Goal: Transaction & Acquisition: Purchase product/service

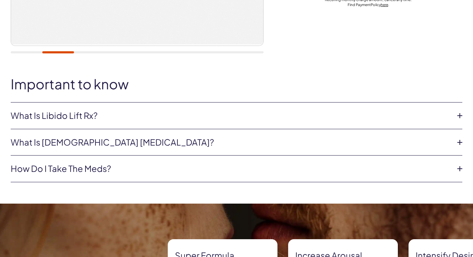
scroll to position [287, 0]
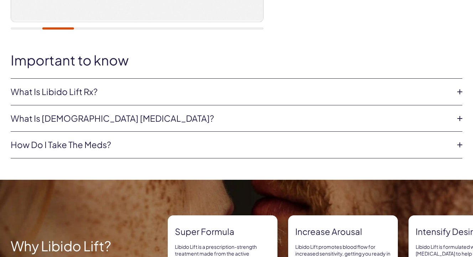
click at [85, 95] on link "What is Libido Lift Rx?" at bounding box center [231, 92] width 440 height 12
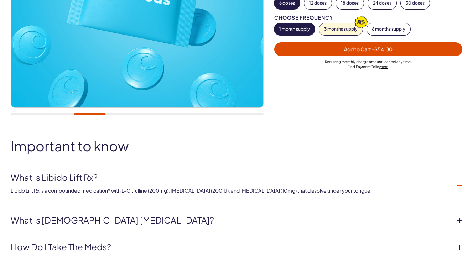
scroll to position [88, 0]
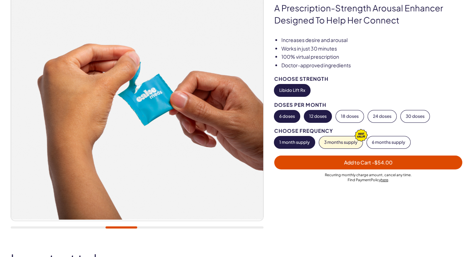
click at [324, 115] on button "12 doses" at bounding box center [317, 116] width 27 height 12
click at [290, 114] on button "6 doses" at bounding box center [287, 116] width 26 height 12
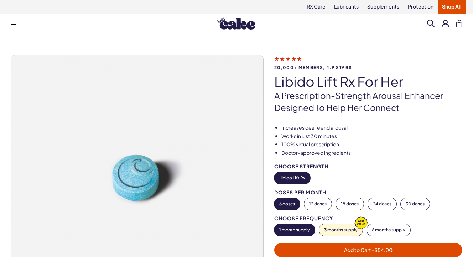
scroll to position [0, 0]
click at [319, 6] on link "RX Care" at bounding box center [315, 7] width 27 height 14
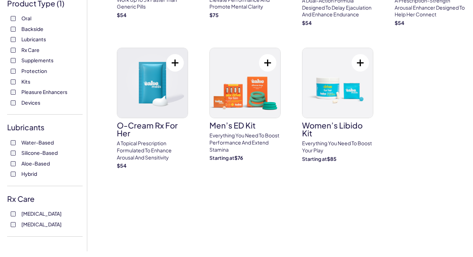
scroll to position [156, 0]
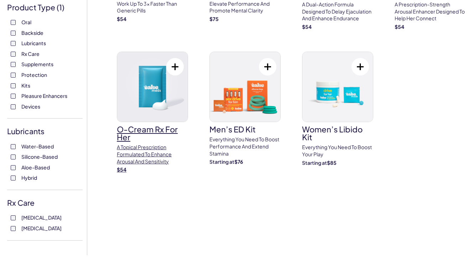
click at [163, 159] on div "**********" at bounding box center [236, 128] width 473 height 257
click at [158, 159] on p "A topical prescription formulated to enhance arousal and sensitivity" at bounding box center [152, 154] width 71 height 21
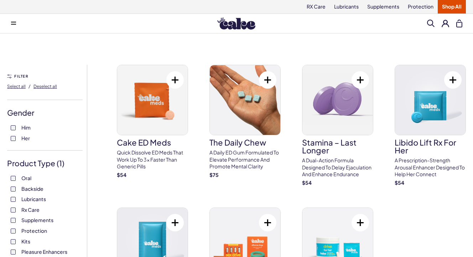
scroll to position [0, 0]
click at [413, 164] on p "A prescription-strength arousal enhancer designed to help her connect" at bounding box center [430, 167] width 71 height 21
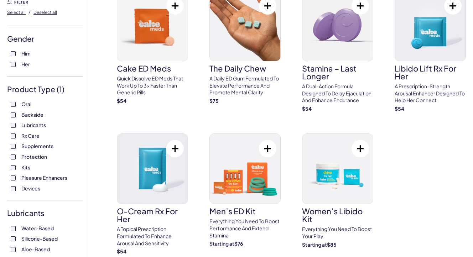
scroll to position [83, 0]
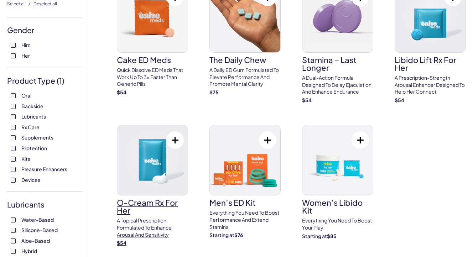
click at [155, 203] on h3 "O-Cream Rx for Her" at bounding box center [152, 207] width 71 height 16
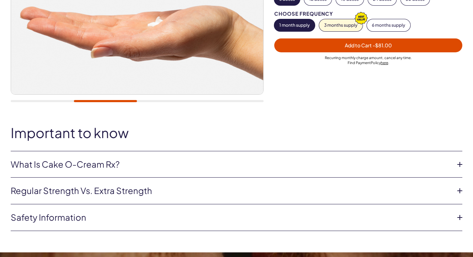
scroll to position [214, 0]
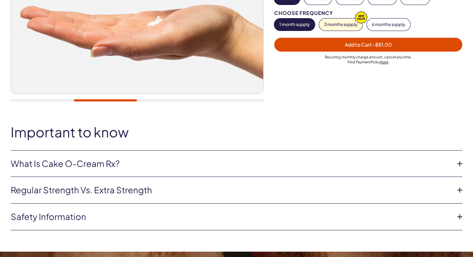
click at [317, 158] on link "What is Cake O-Cream Rx?" at bounding box center [231, 164] width 440 height 12
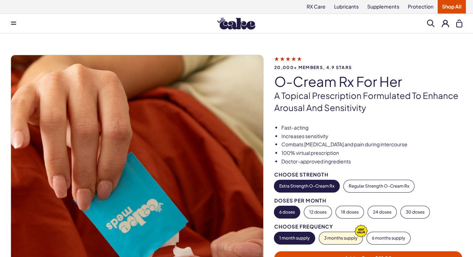
scroll to position [0, 0]
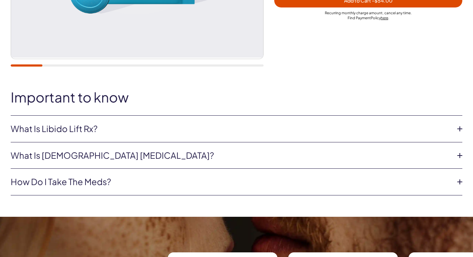
click at [89, 129] on link "What is Libido Lift Rx?" at bounding box center [231, 129] width 440 height 12
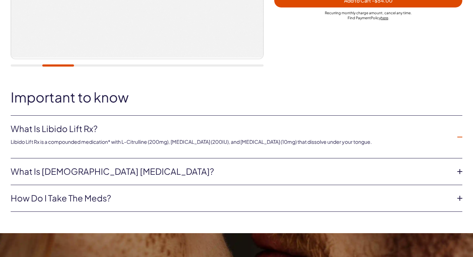
click at [110, 170] on link "What is [DEMOGRAPHIC_DATA] [MEDICAL_DATA]?" at bounding box center [231, 172] width 440 height 12
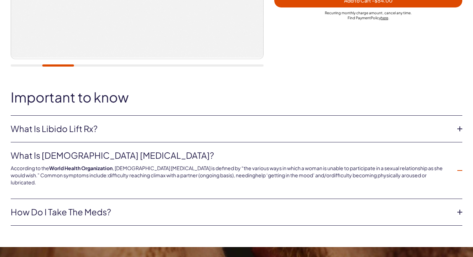
click at [111, 206] on link "How do I take the meds?" at bounding box center [231, 212] width 440 height 12
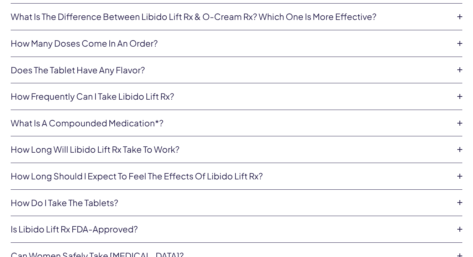
scroll to position [1550, 0]
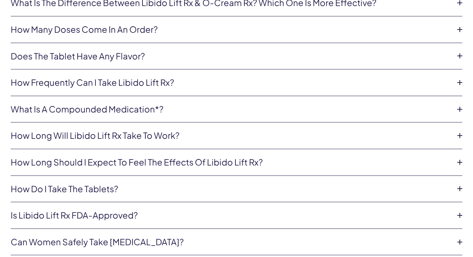
click at [118, 209] on link "Is Libido Lift Rx FDA-approved?" at bounding box center [231, 215] width 440 height 12
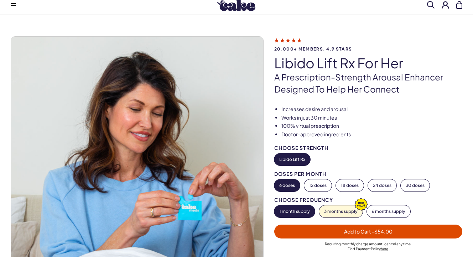
scroll to position [20, 0]
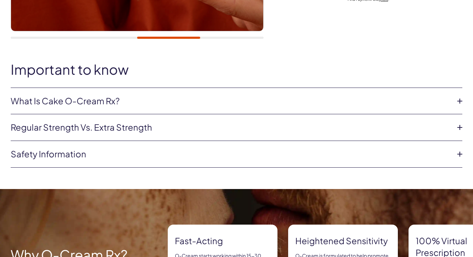
scroll to position [272, 0]
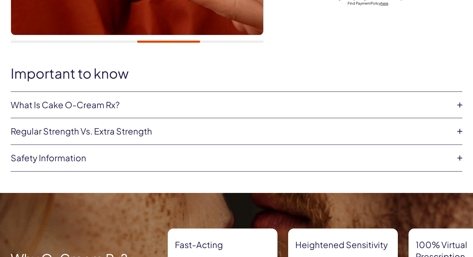
click at [66, 157] on link "Safety information" at bounding box center [231, 158] width 440 height 12
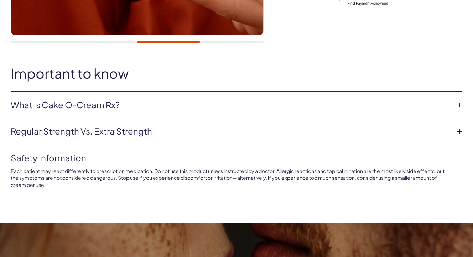
click at [130, 131] on link "Regular strength vs. extra strength" at bounding box center [231, 131] width 440 height 12
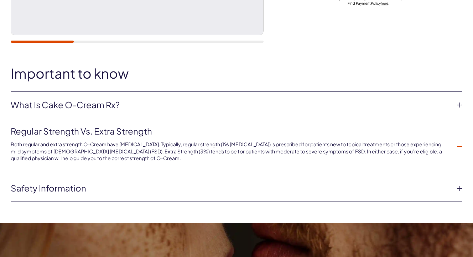
click at [125, 106] on link "What is Cake O-Cream Rx?" at bounding box center [231, 105] width 440 height 12
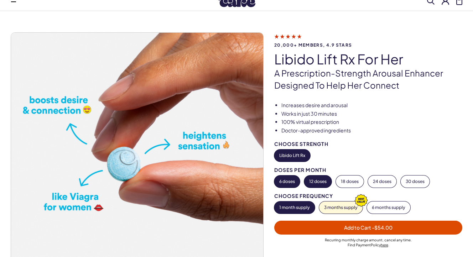
click at [316, 181] on button "12 doses" at bounding box center [317, 182] width 27 height 12
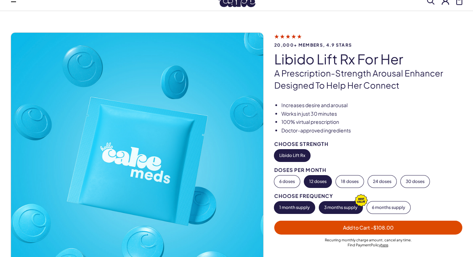
click at [337, 206] on button "3 months supply" at bounding box center [340, 208] width 43 height 12
click at [297, 177] on button "6 doses" at bounding box center [287, 182] width 26 height 12
click at [318, 180] on button "12 doses" at bounding box center [317, 182] width 27 height 12
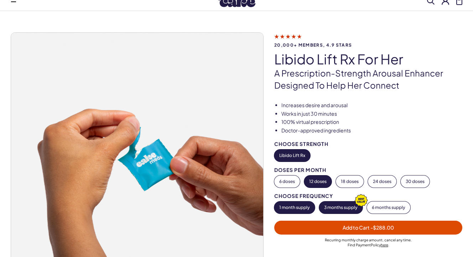
click at [302, 204] on button "1 month supply" at bounding box center [294, 208] width 41 height 12
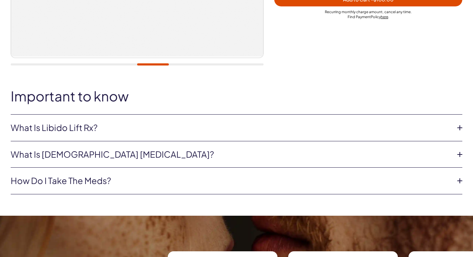
scroll to position [251, 0]
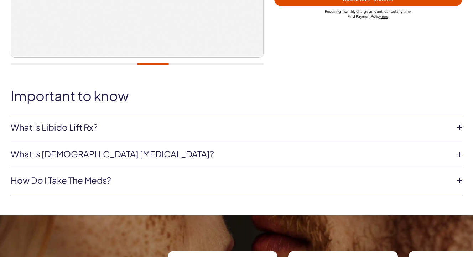
click at [274, 173] on li "How do I take the meds? These are sublingual tablets and dissolve under your to…" at bounding box center [237, 180] width 452 height 27
click at [74, 184] on link "How do I take the meds?" at bounding box center [231, 181] width 440 height 12
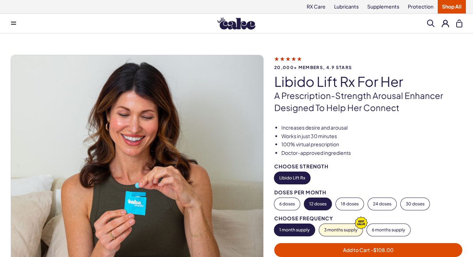
scroll to position [0, 0]
click at [313, 5] on link "RX Care" at bounding box center [315, 7] width 27 height 14
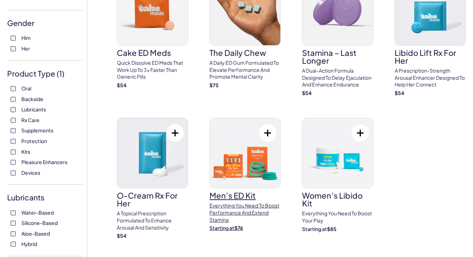
scroll to position [90, 0]
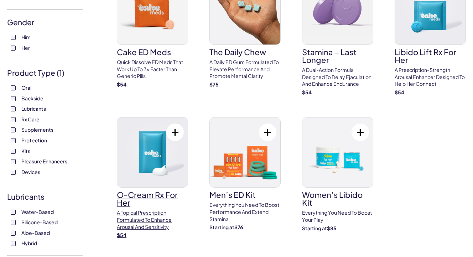
click at [169, 192] on h3 "O-Cream Rx for Her" at bounding box center [152, 199] width 71 height 16
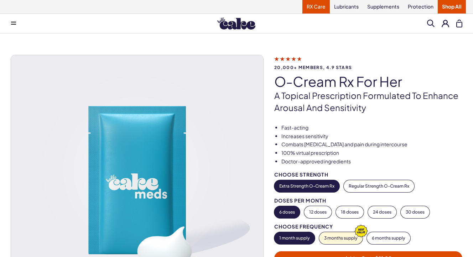
click at [316, 11] on link "RX Care" at bounding box center [315, 7] width 27 height 14
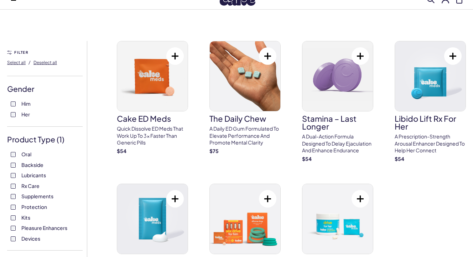
scroll to position [32, 0]
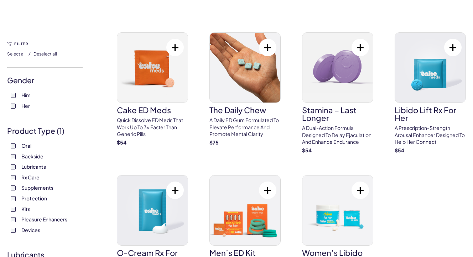
click at [24, 208] on span "Kits" at bounding box center [25, 208] width 9 height 9
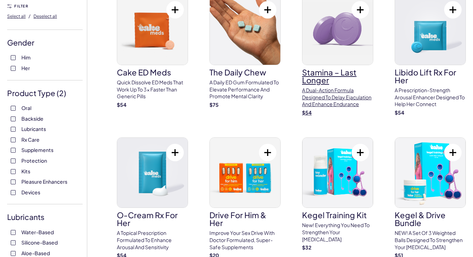
scroll to position [71, 0]
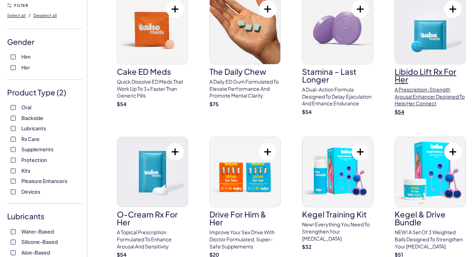
click at [429, 74] on h3 "Libido Lift Rx For Her" at bounding box center [430, 76] width 71 height 16
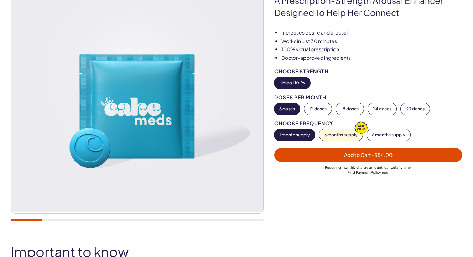
click at [334, 159] on button "Add to Cart - $54.00" at bounding box center [368, 155] width 188 height 14
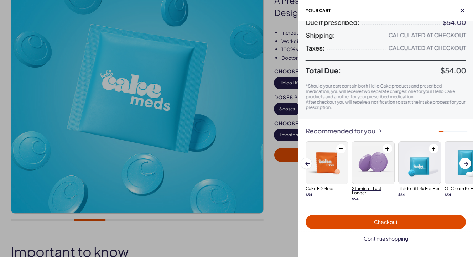
scroll to position [71, 0]
click at [363, 223] on span "Checkout" at bounding box center [386, 222] width 152 height 8
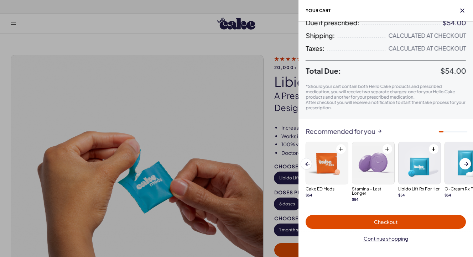
click at [359, 224] on span "Checkout" at bounding box center [386, 222] width 152 height 8
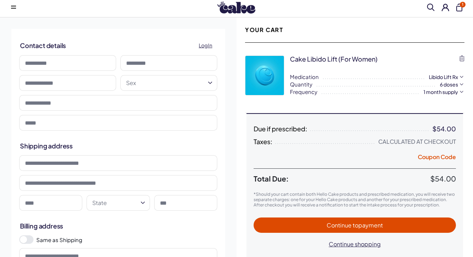
scroll to position [16, 0]
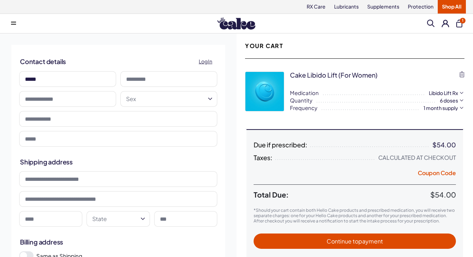
type input "*****"
type input "******"
type input "**********"
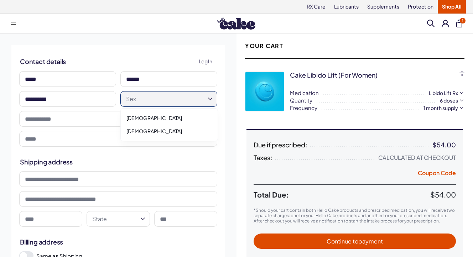
select select "******"
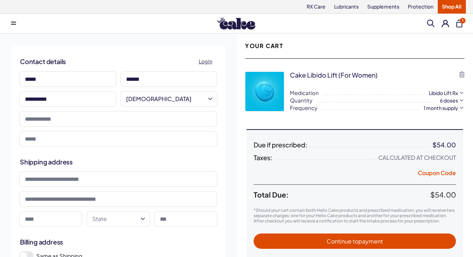
click at [137, 124] on input "tel" at bounding box center [118, 119] width 198 height 16
type input "**********"
type input "********"
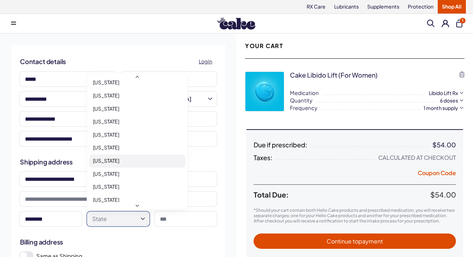
scroll to position [348, 0]
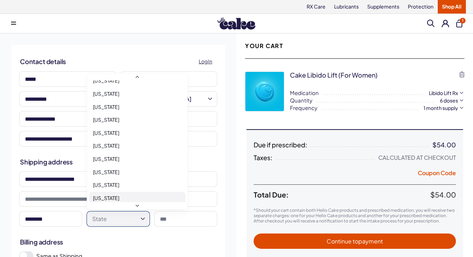
select select "**"
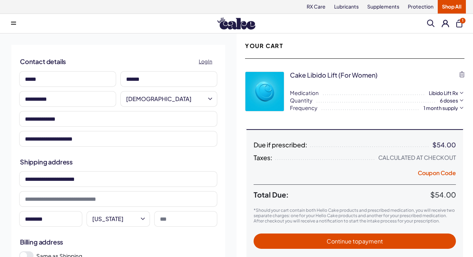
click at [167, 221] on input at bounding box center [185, 219] width 63 height 16
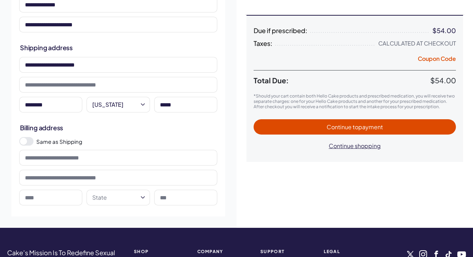
scroll to position [117, 0]
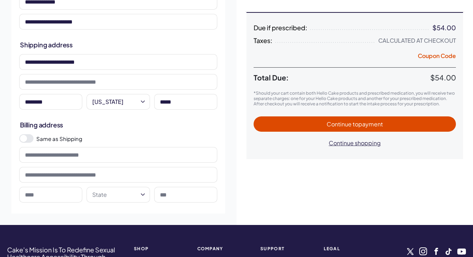
type input "*****"
click at [26, 139] on span at bounding box center [23, 138] width 7 height 7
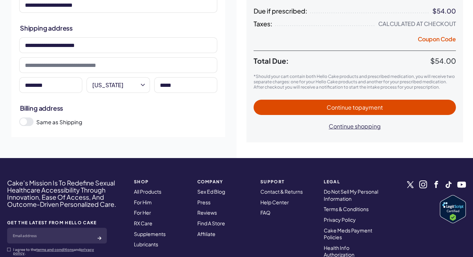
scroll to position [136, 0]
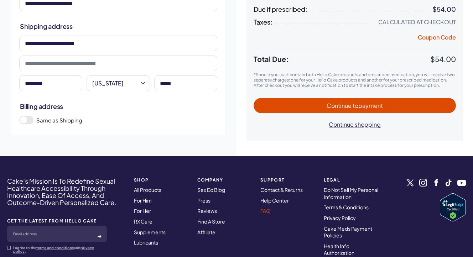
click at [265, 210] on link "FAQ" at bounding box center [265, 211] width 10 height 6
click at [337, 103] on span "Continue to payment" at bounding box center [355, 105] width 56 height 7
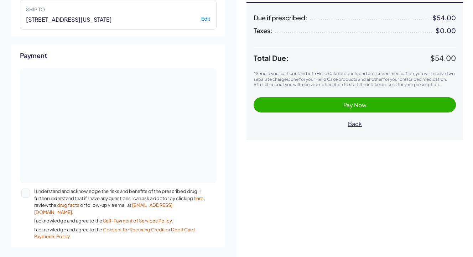
scroll to position [131, 0]
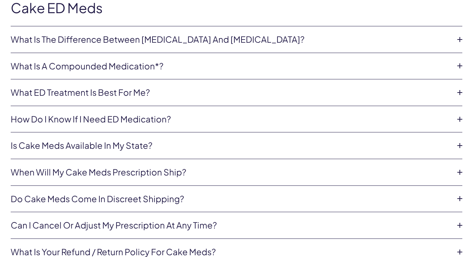
scroll to position [1178, 0]
click at [125, 114] on link "How do I know if I need ED medication?" at bounding box center [231, 119] width 440 height 12
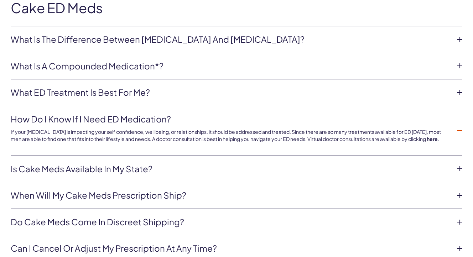
click at [125, 113] on link "How do I know if I need ED medication?" at bounding box center [231, 119] width 440 height 12
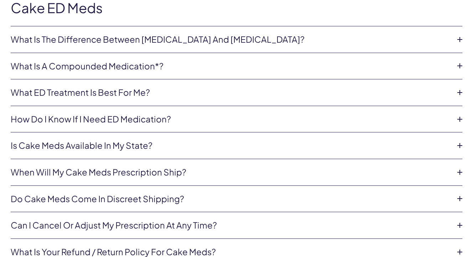
click at [119, 140] on link "Is Cake Meds available in my state?" at bounding box center [231, 146] width 440 height 12
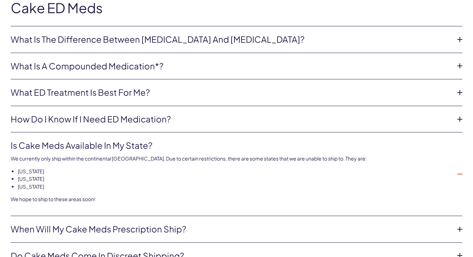
click at [120, 140] on link "Is Cake Meds available in my state?" at bounding box center [231, 146] width 440 height 12
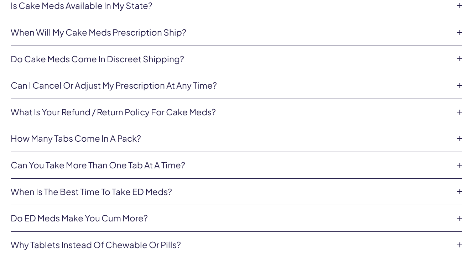
scroll to position [1340, 0]
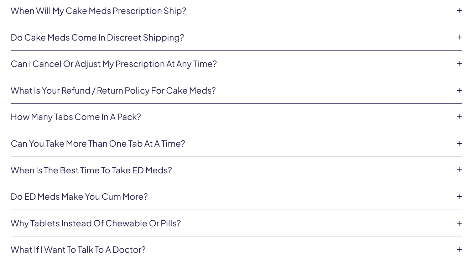
click at [73, 137] on link "Can you take more than one tab at a time?" at bounding box center [231, 143] width 440 height 12
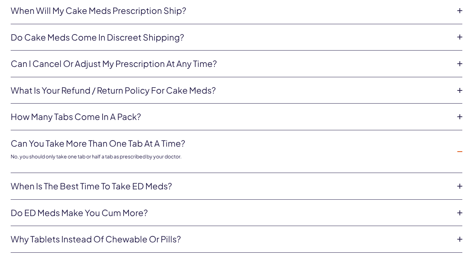
click at [73, 137] on link "Can you take more than one tab at a time?" at bounding box center [231, 143] width 440 height 12
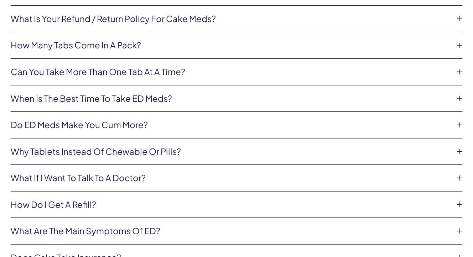
scroll to position [1414, 0]
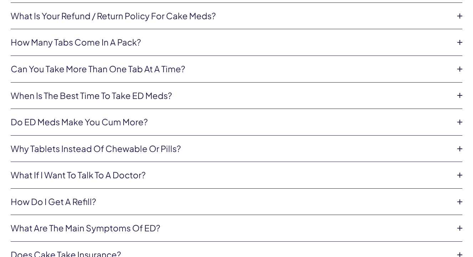
click at [83, 169] on link "What if I want to talk to a doctor?" at bounding box center [231, 175] width 440 height 12
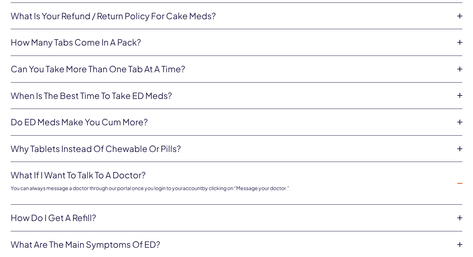
click at [83, 169] on link "What if I want to talk to a doctor?" at bounding box center [231, 175] width 440 height 12
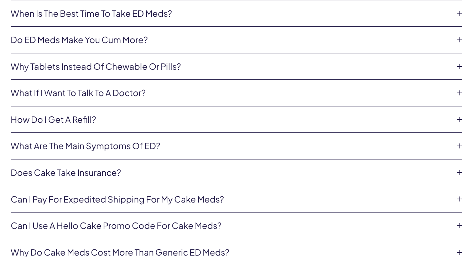
scroll to position [1516, 0]
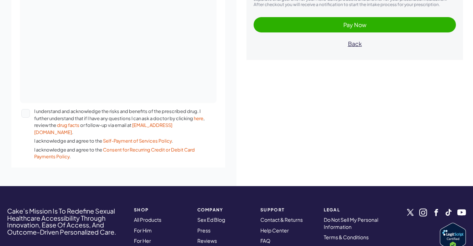
scroll to position [211, 0]
